Goal: Task Accomplishment & Management: Complete application form

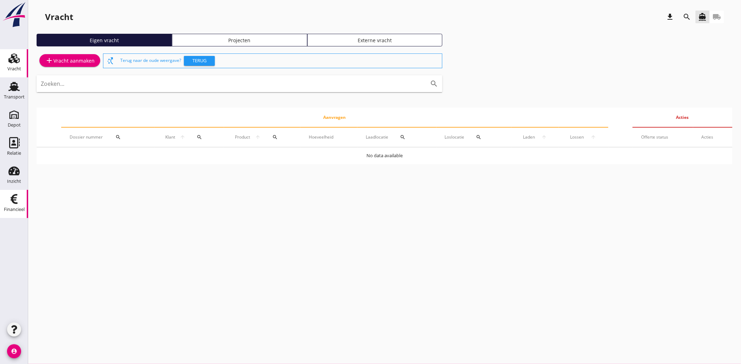
click at [25, 202] on link "Financieel Financieel" at bounding box center [14, 204] width 28 height 28
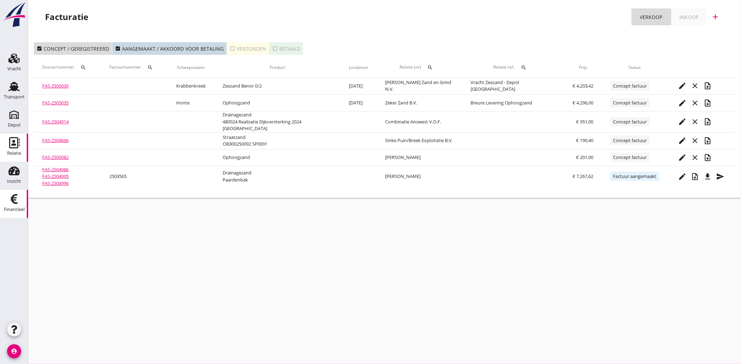
click at [15, 142] on icon "Relatie" at bounding box center [13, 142] width 11 height 11
click at [11, 147] on icon "Relatie" at bounding box center [13, 142] width 11 height 11
click at [10, 144] on use at bounding box center [14, 142] width 11 height 11
click at [9, 173] on use at bounding box center [13, 171] width 11 height 9
click at [13, 140] on use at bounding box center [14, 142] width 11 height 11
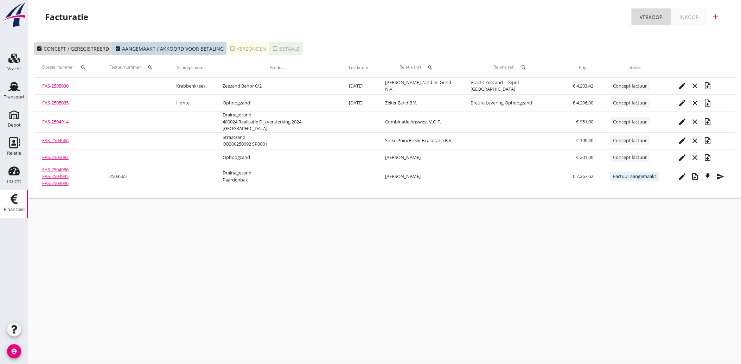
click at [201, 248] on div "cancel You are impersonating another user. Facturatie Verkoop Inkoop add check_…" at bounding box center [384, 182] width 713 height 364
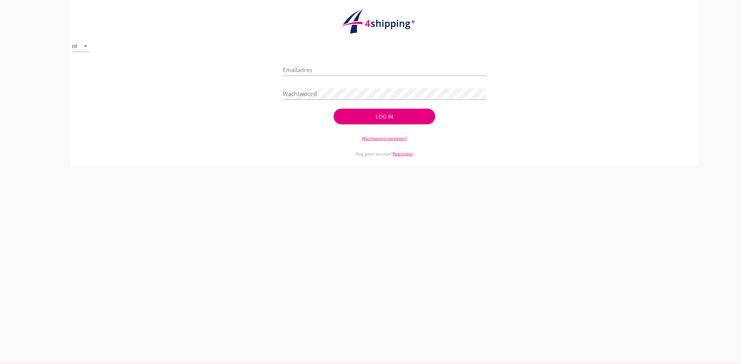
type input "[EMAIL_ADDRESS][DOMAIN_NAME]"
click at [384, 114] on div "Log in" at bounding box center [384, 117] width 79 height 8
click at [385, 113] on div "Log in" at bounding box center [384, 117] width 79 height 8
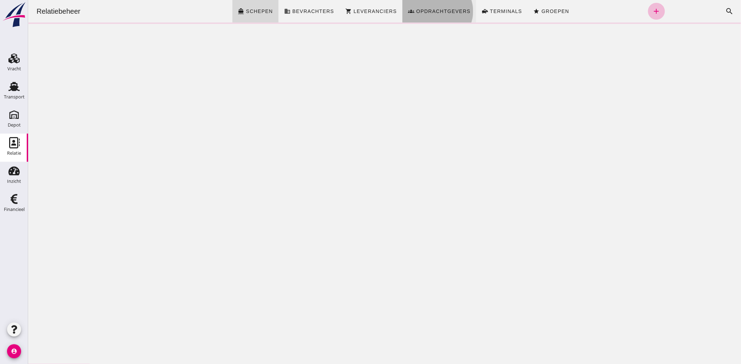
click span "Opdrachtgevers"
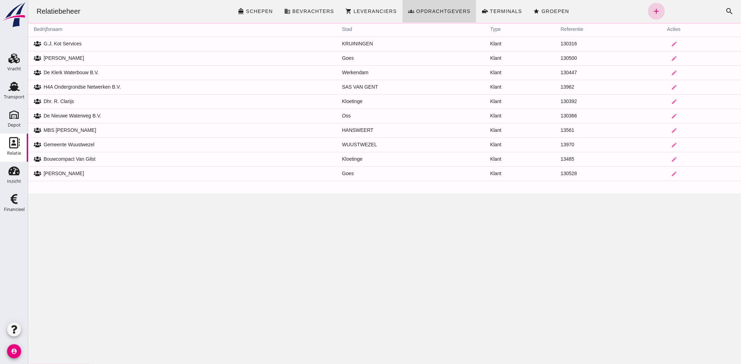
click at [652, 8] on icon "add" at bounding box center [656, 11] width 8 height 8
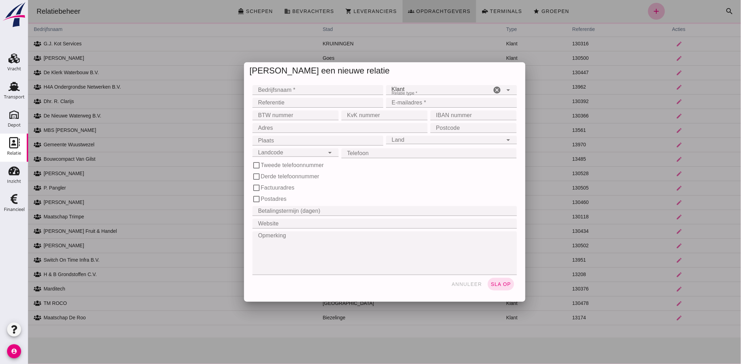
click input "Bedrijfsnaam *"
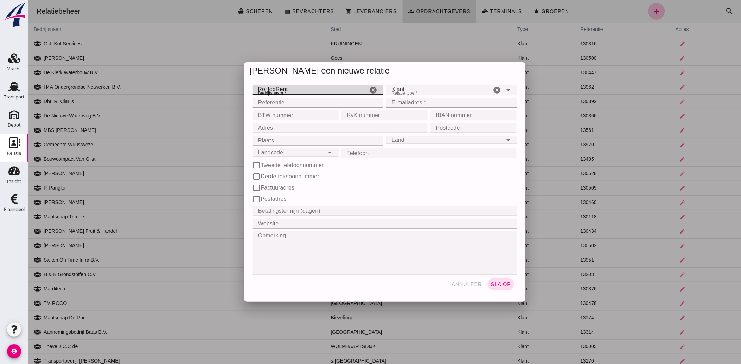
type input "RoHooRent"
type input "130542"
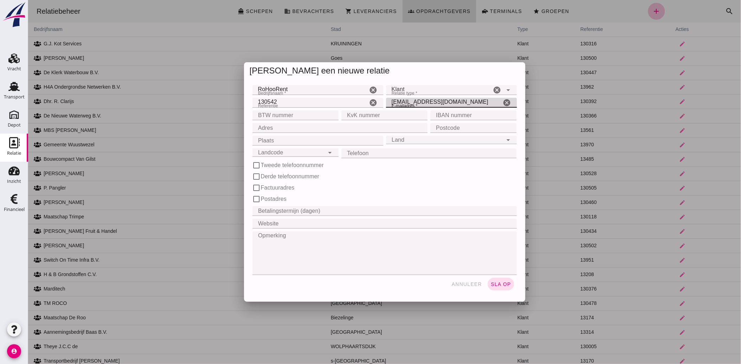
type input "[EMAIL_ADDRESS][DOMAIN_NAME]"
type input "NL001705115B20"
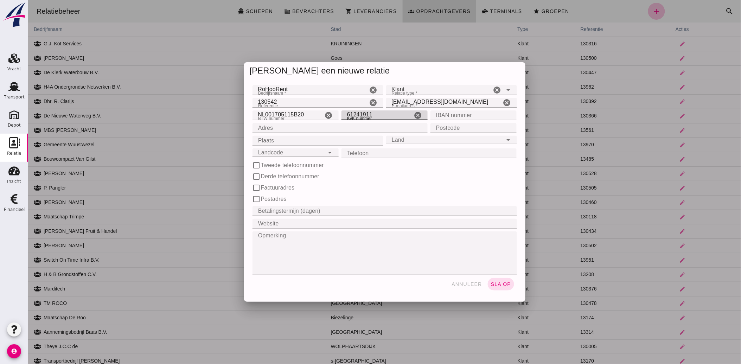
type input "61241911"
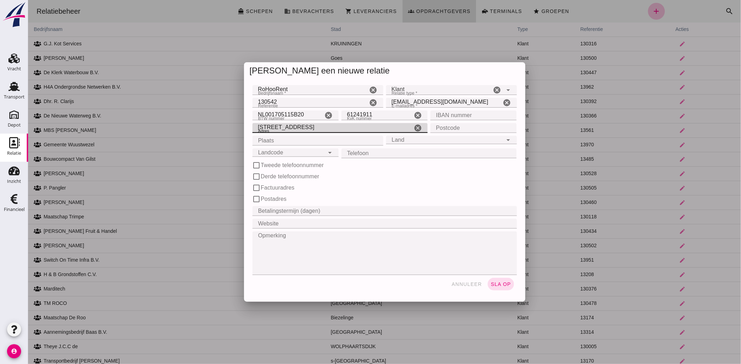
type input "[STREET_ADDRESS]"
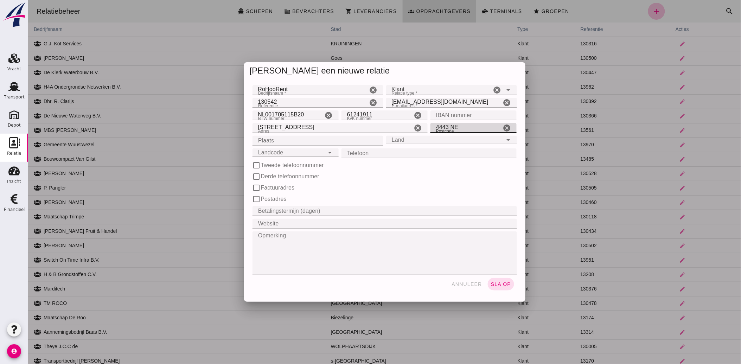
type input "4443 NE"
type input "Nisse"
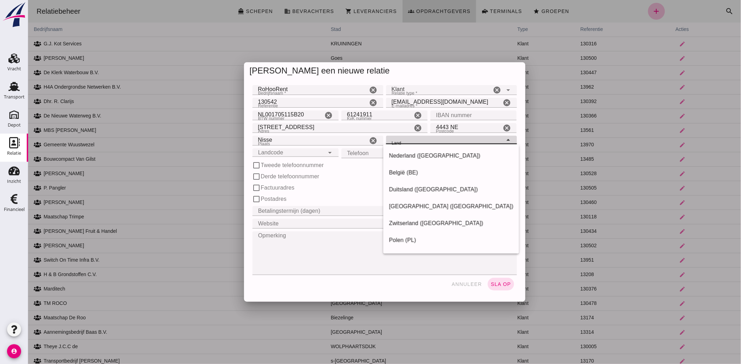
click icon "arrow_drop_down"
click at [444, 157] on div "Nederland ([GEOGRAPHIC_DATA])" at bounding box center [451, 156] width 124 height 8
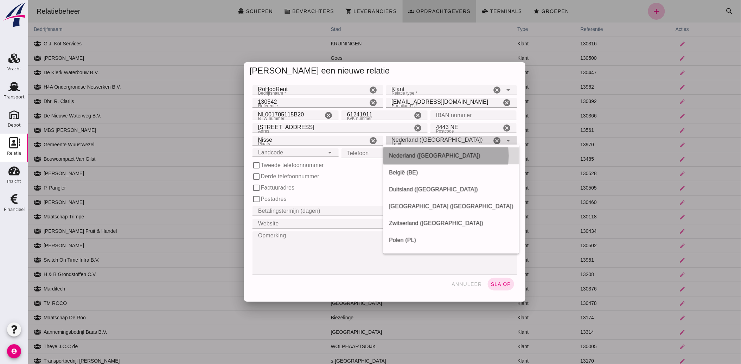
type input "Nederland ([GEOGRAPHIC_DATA])"
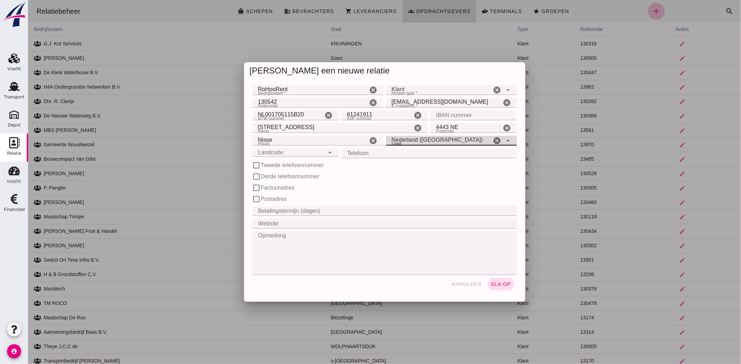
click input "Landcode"
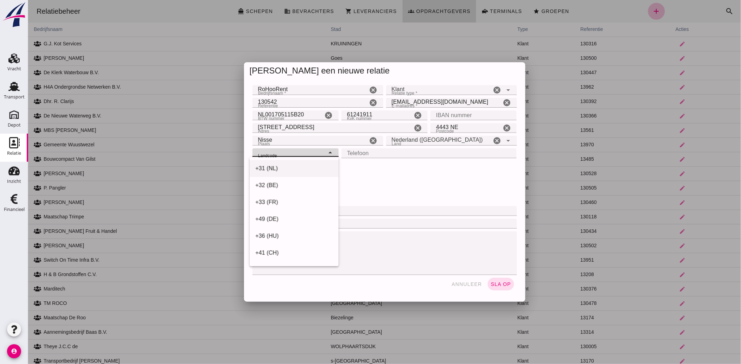
click at [278, 168] on div "+31 (NL)" at bounding box center [294, 168] width 78 height 8
type input "+31 (NL)"
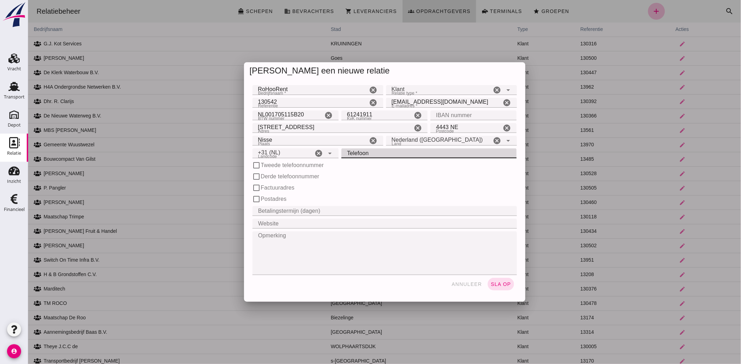
click input "Telefoon"
type input "06-21284937"
click div "check_box_outline_blank Derde telefoonnummer"
click span "sla op"
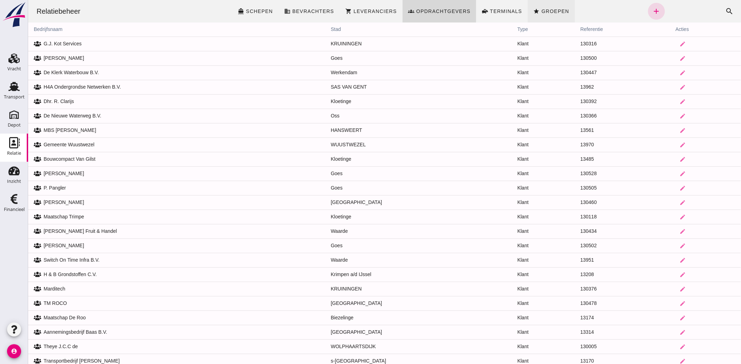
click span "Groepen"
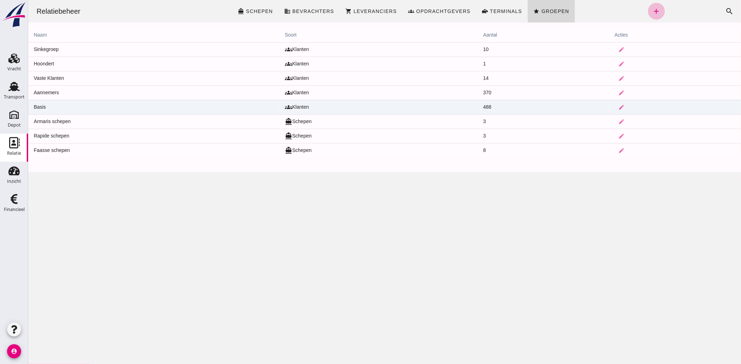
click at [134, 108] on td "Basis" at bounding box center [153, 107] width 251 height 14
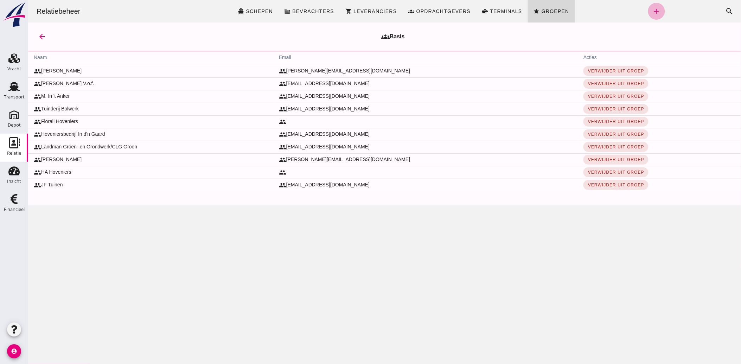
click link "add"
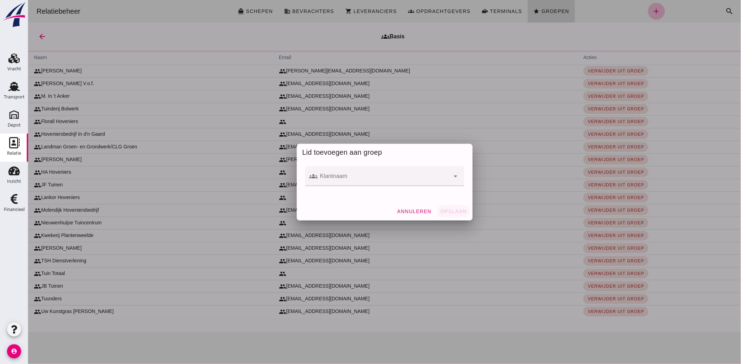
click input "Klantnaam"
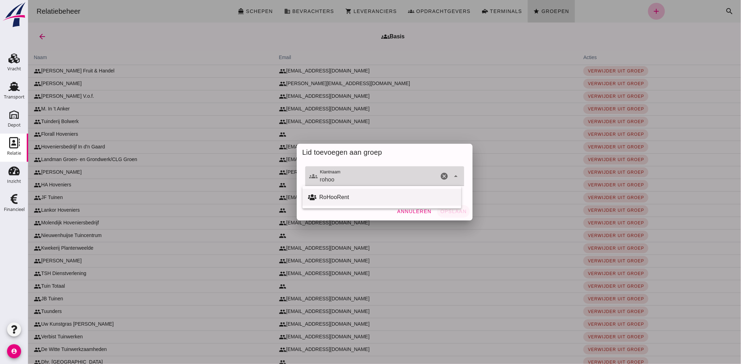
click at [340, 196] on div "RoHooRent" at bounding box center [387, 197] width 136 height 8
type input "RoHooRent"
click span "Opslaan"
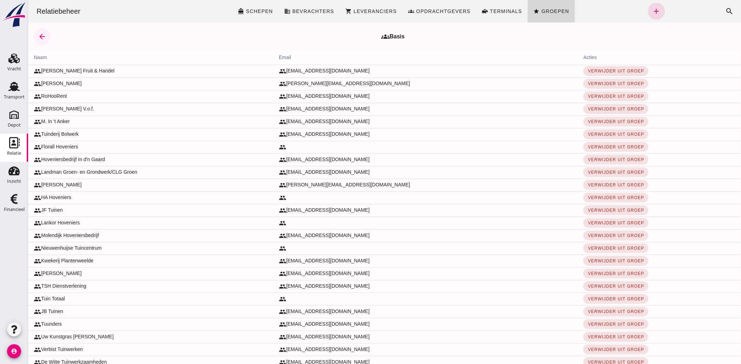
click icon "arrow_back"
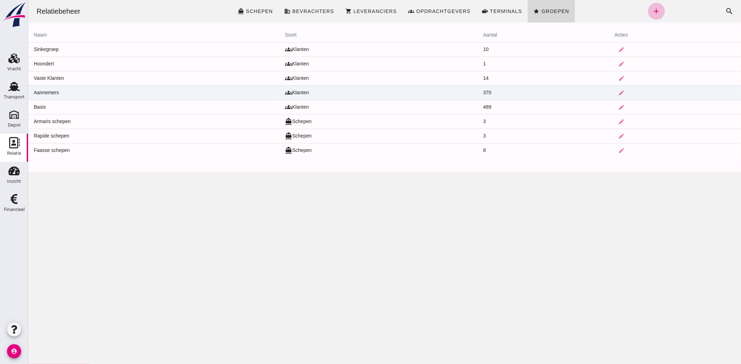
click at [67, 90] on td "Aannemers" at bounding box center [153, 92] width 251 height 14
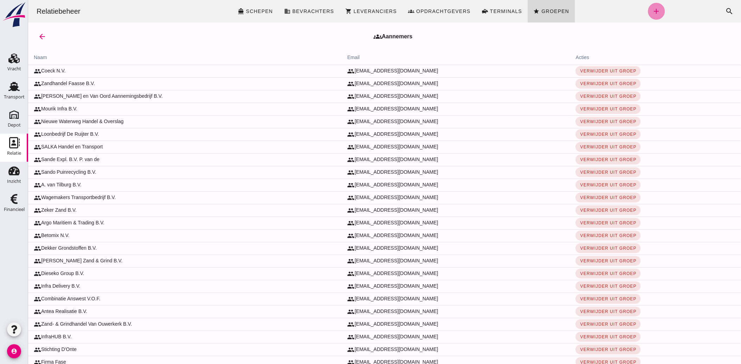
click at [652, 9] on icon "add" at bounding box center [656, 11] width 8 height 8
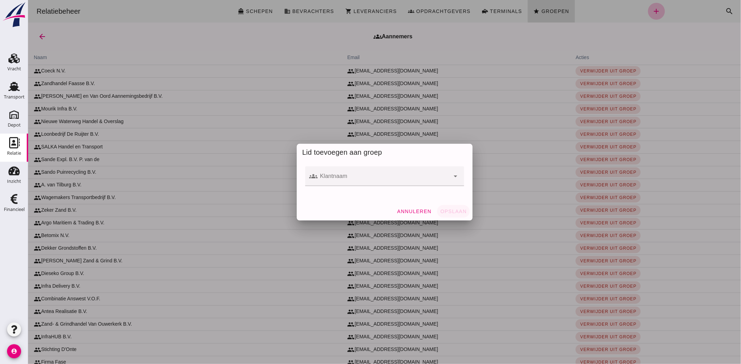
click input "Klantnaam"
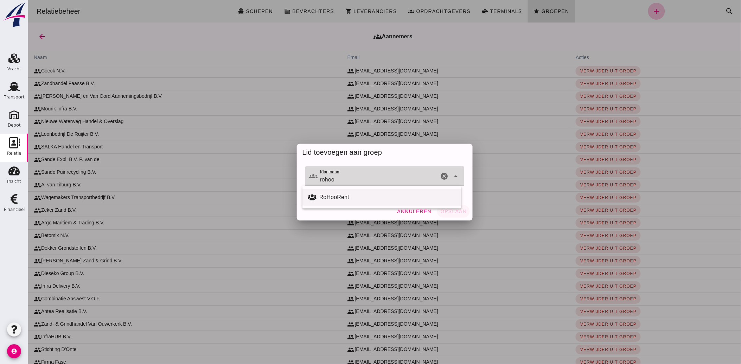
click at [333, 196] on div "RoHooRent" at bounding box center [387, 197] width 136 height 8
type input "RoHooRent"
click button "Opslaan"
click div "Annuleren Opslaan"
